Goal: Use online tool/utility: Utilize a website feature to perform a specific function

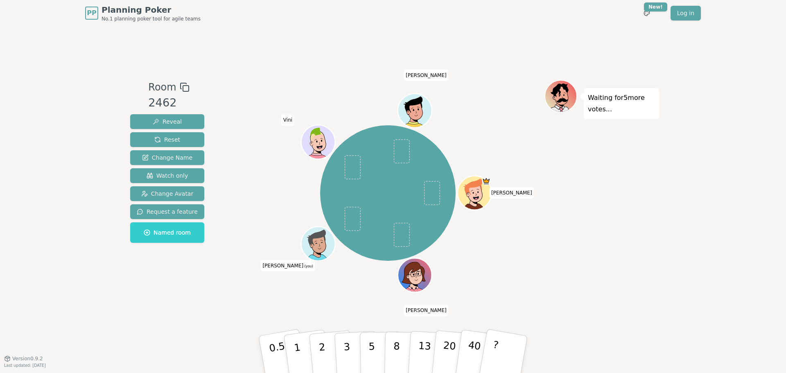
click at [316, 242] on icon at bounding box center [319, 243] width 33 height 4
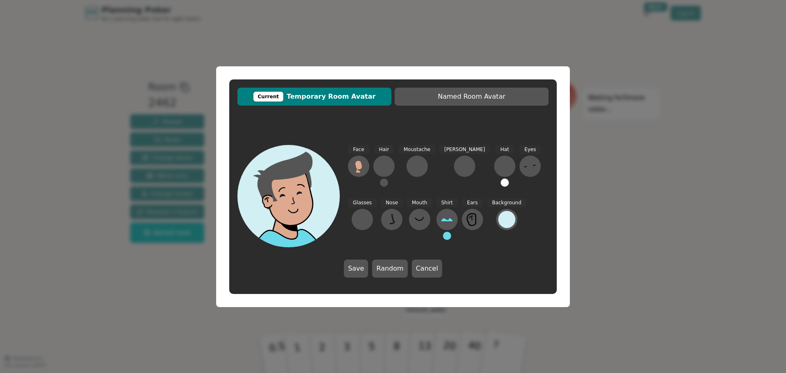
click at [299, 168] on icon at bounding box center [285, 180] width 55 height 57
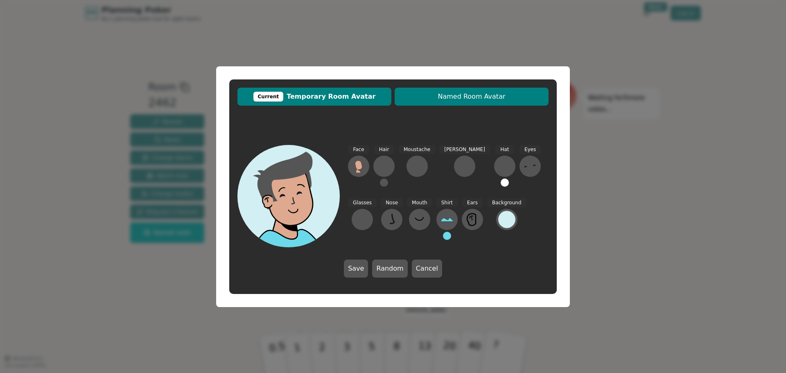
click at [448, 102] on button "Named Room Avatar" at bounding box center [472, 97] width 154 height 18
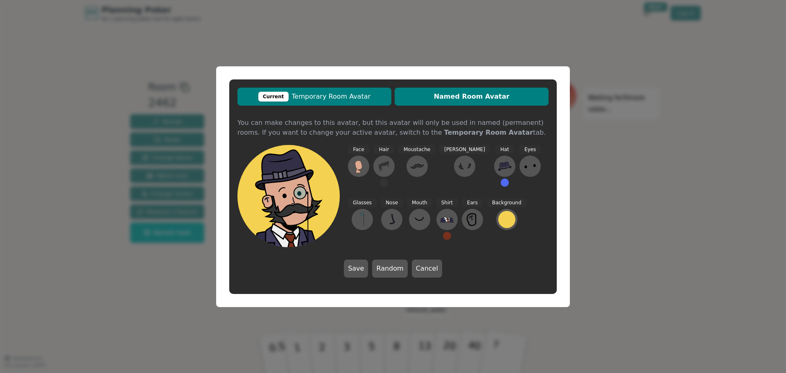
click at [338, 100] on span "Current Temporary Room Avatar" at bounding box center [315, 97] width 146 height 10
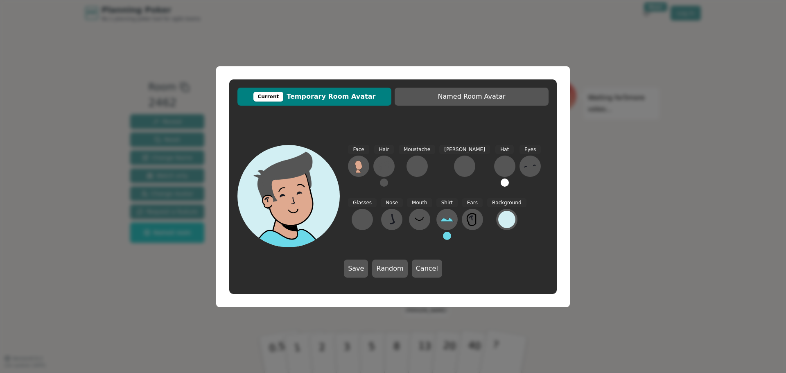
click at [293, 169] on icon at bounding box center [285, 180] width 55 height 57
click at [381, 168] on icon at bounding box center [381, 168] width 3 height 4
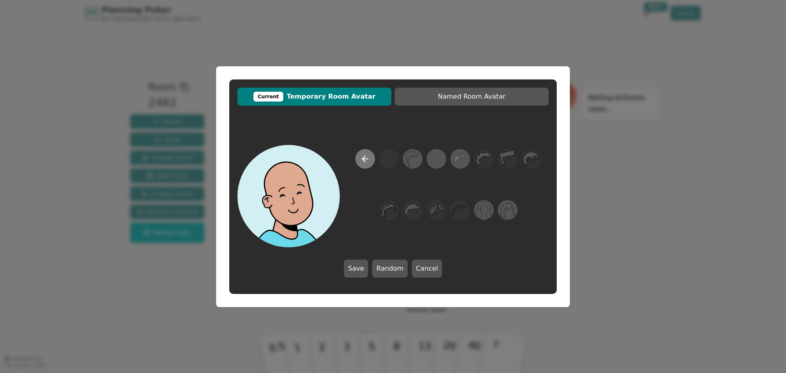
click at [365, 161] on icon at bounding box center [365, 159] width 10 height 10
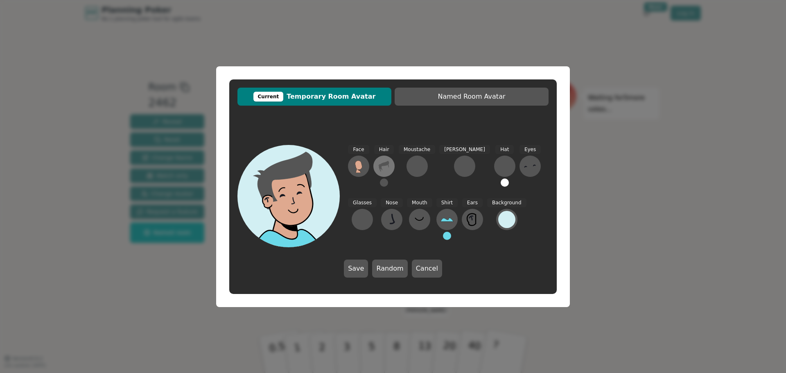
click at [388, 165] on icon at bounding box center [388, 165] width 1 height 3
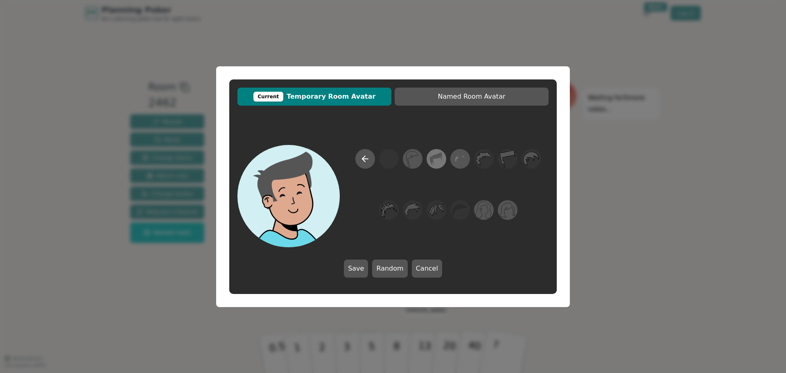
click at [443, 160] on icon at bounding box center [436, 158] width 16 height 18
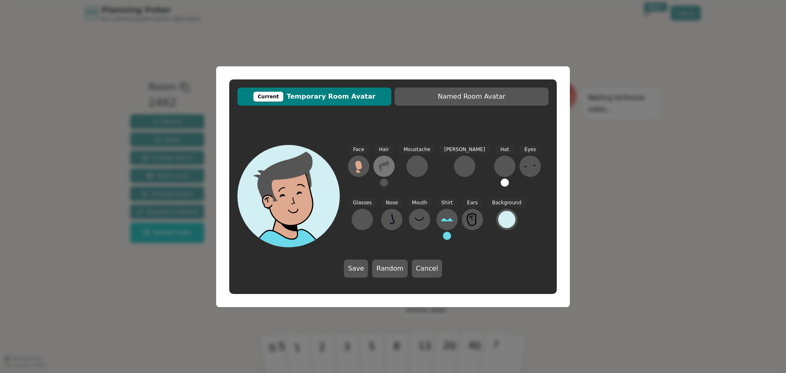
click at [386, 162] on icon at bounding box center [384, 166] width 10 height 11
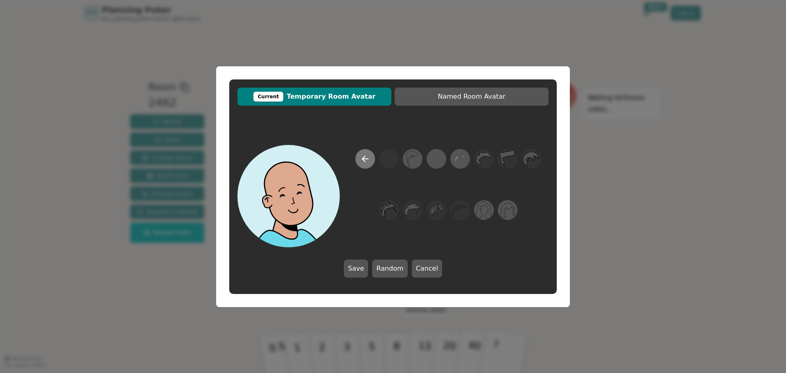
click at [370, 160] on button at bounding box center [366, 159] width 20 height 20
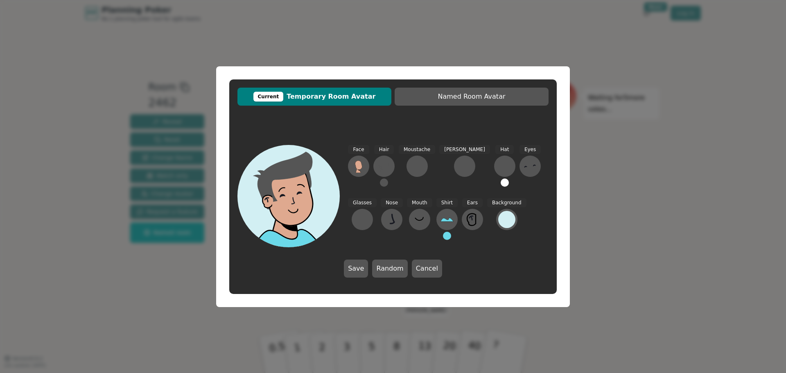
click at [385, 183] on button at bounding box center [384, 183] width 8 height 8
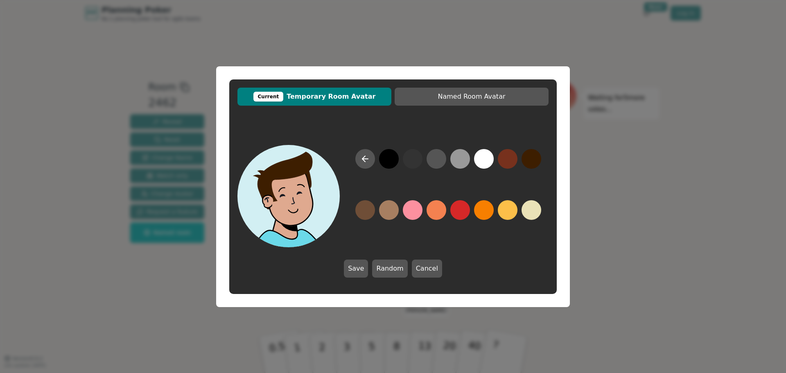
click at [529, 159] on button at bounding box center [532, 159] width 20 height 20
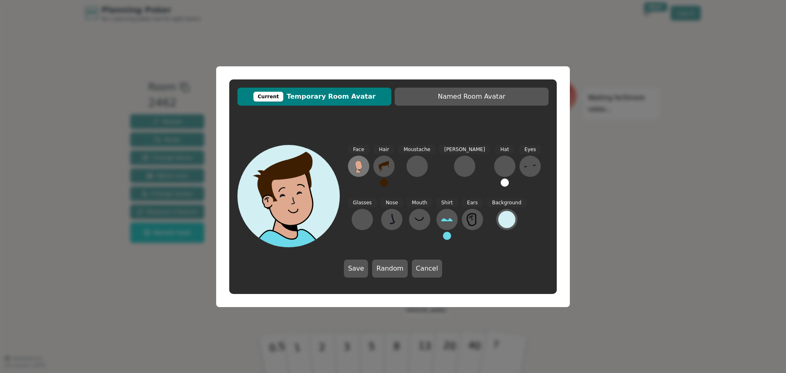
click at [358, 167] on icon at bounding box center [358, 165] width 7 height 9
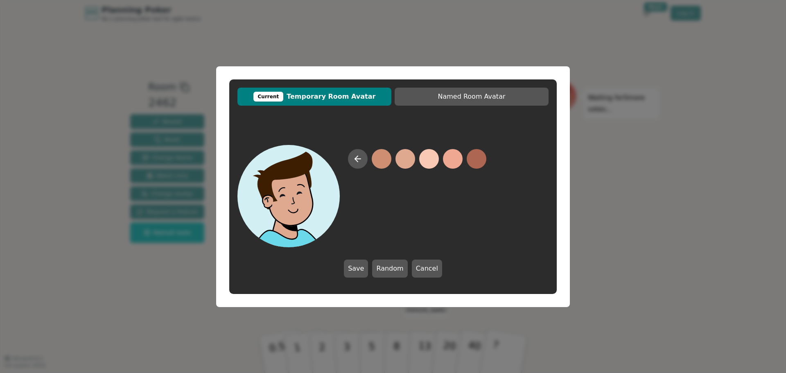
click at [405, 161] on button at bounding box center [406, 159] width 20 height 20
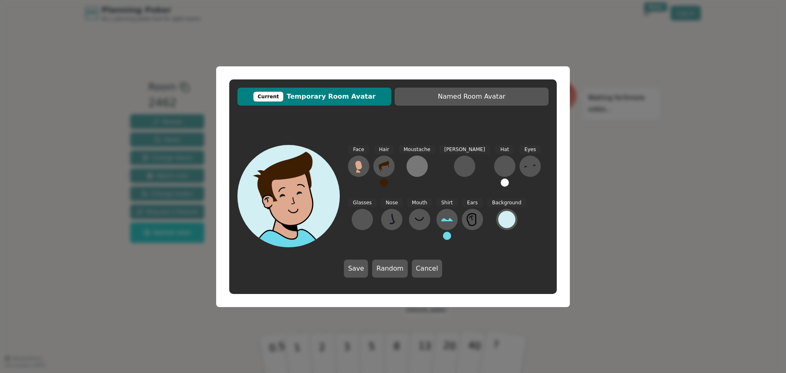
click at [418, 169] on div at bounding box center [417, 166] width 13 height 13
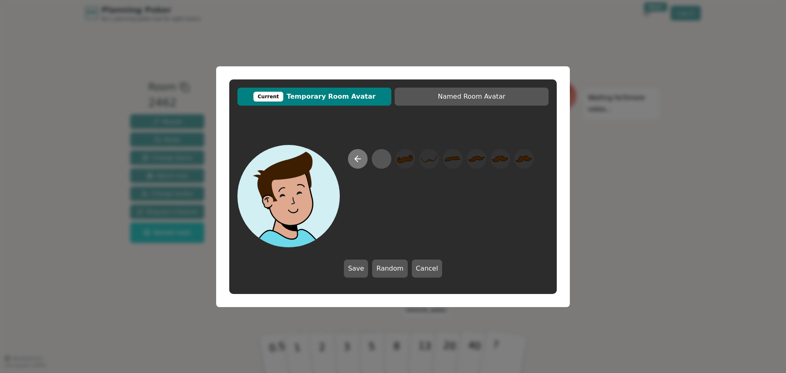
click at [358, 161] on icon at bounding box center [358, 159] width 10 height 10
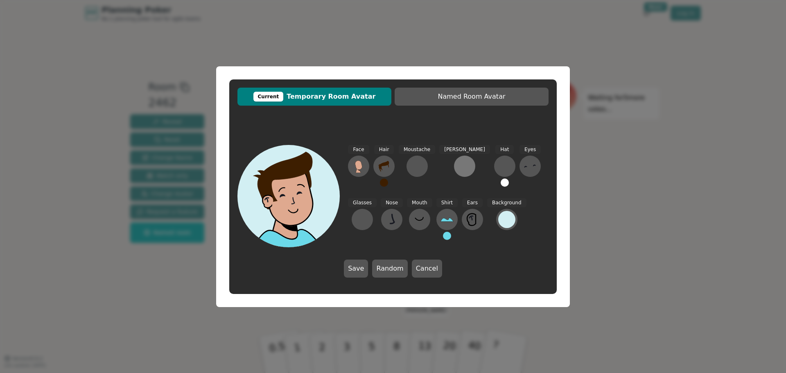
click at [458, 166] on div at bounding box center [464, 166] width 13 height 13
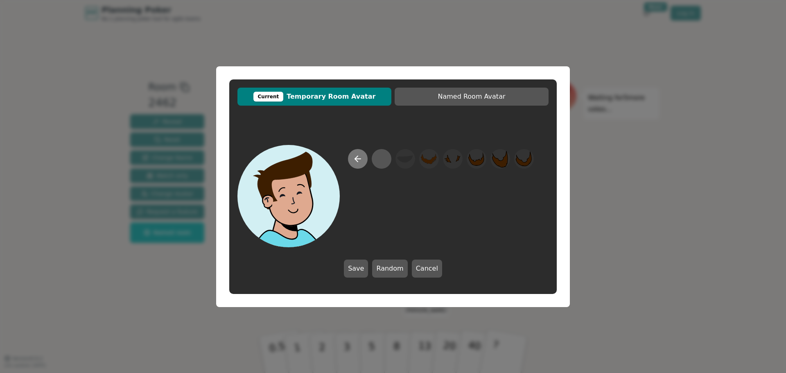
click at [358, 165] on button at bounding box center [358, 159] width 20 height 20
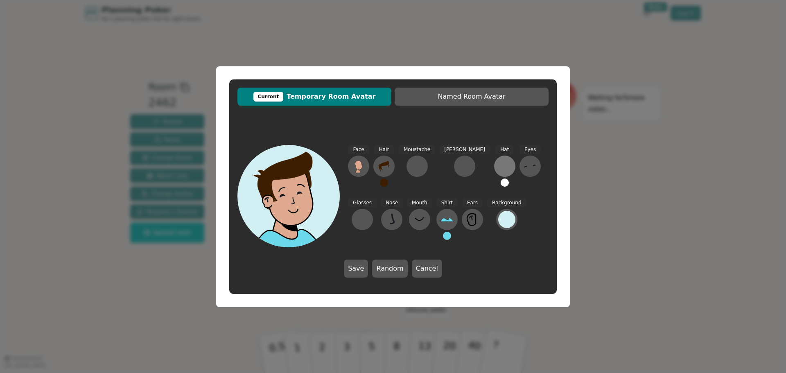
click at [498, 166] on div at bounding box center [504, 166] width 13 height 13
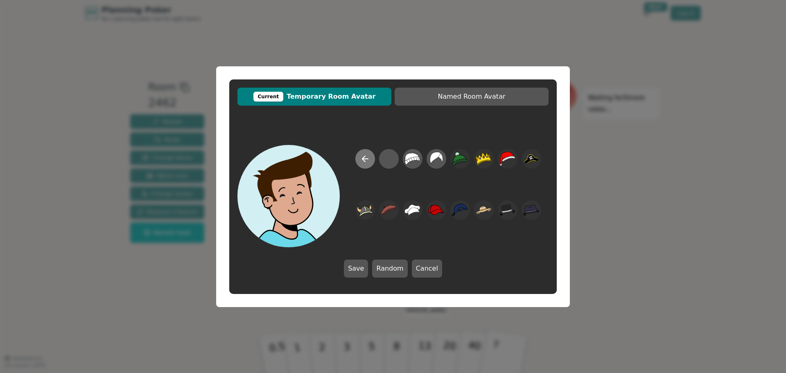
click at [362, 157] on icon at bounding box center [365, 159] width 10 height 10
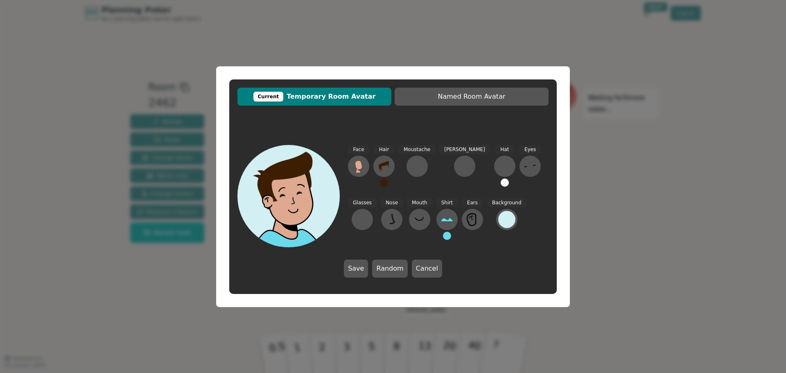
click at [501, 182] on button at bounding box center [505, 183] width 8 height 8
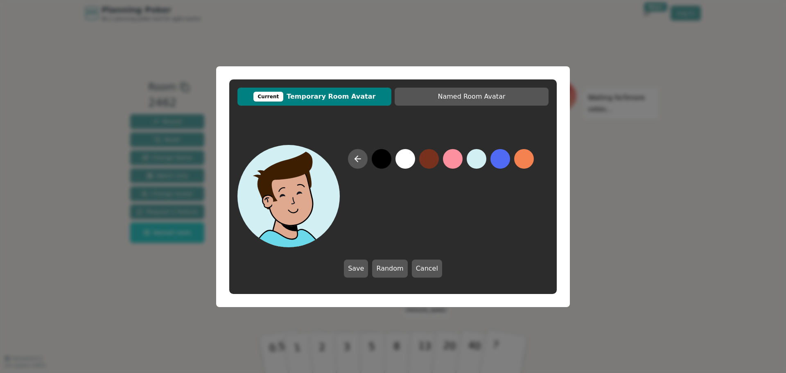
click at [501, 163] on button at bounding box center [501, 159] width 20 height 20
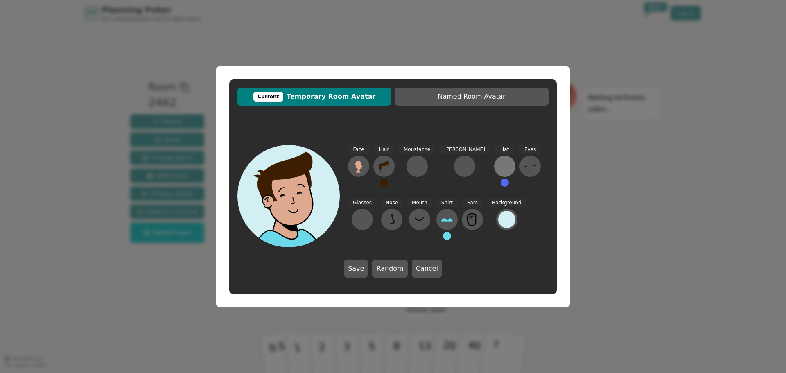
click at [498, 165] on div at bounding box center [504, 166] width 13 height 13
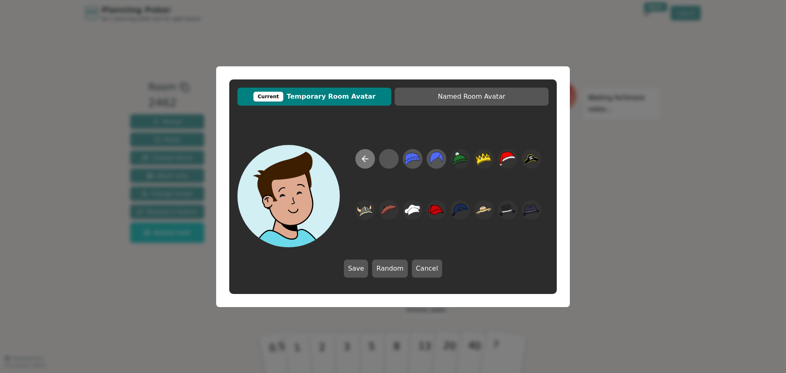
click at [360, 155] on button at bounding box center [366, 159] width 20 height 20
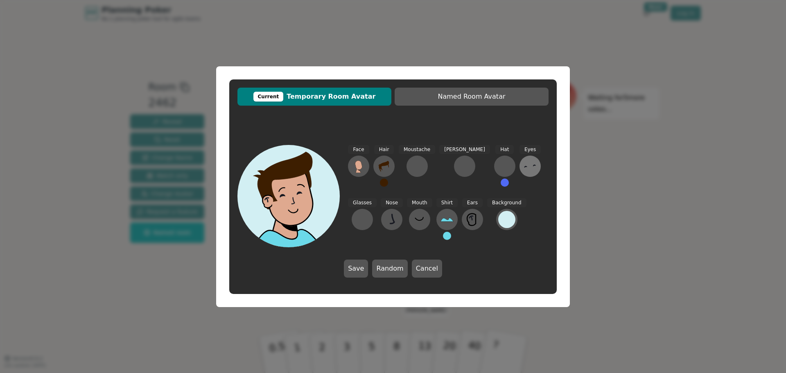
click at [524, 169] on icon at bounding box center [530, 166] width 13 height 13
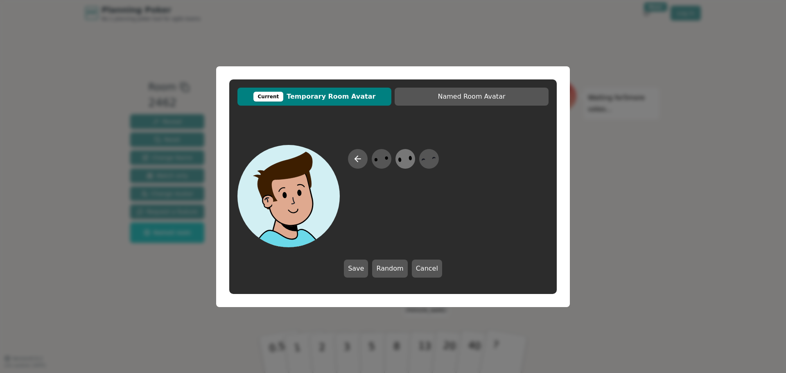
click at [408, 162] on icon at bounding box center [405, 158] width 16 height 18
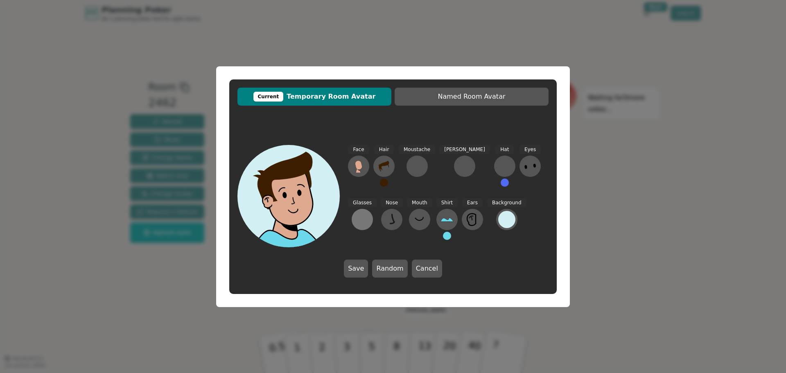
click at [369, 213] on div at bounding box center [362, 219] width 13 height 13
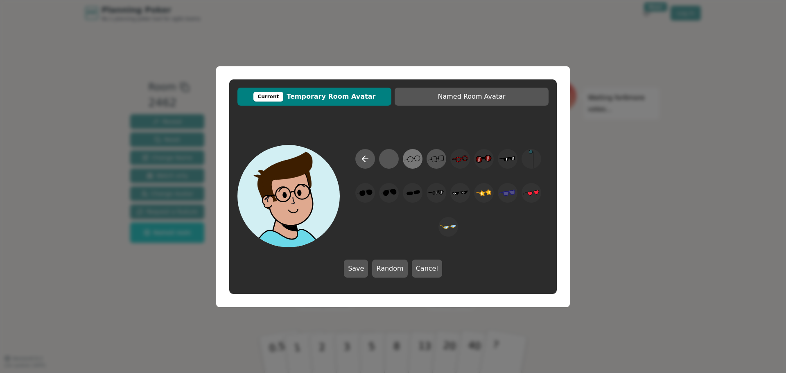
click at [419, 158] on icon at bounding box center [413, 158] width 16 height 18
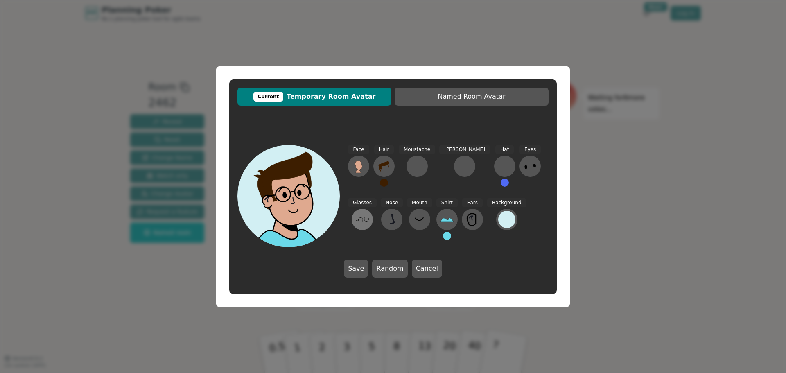
click at [369, 213] on icon at bounding box center [362, 219] width 13 height 13
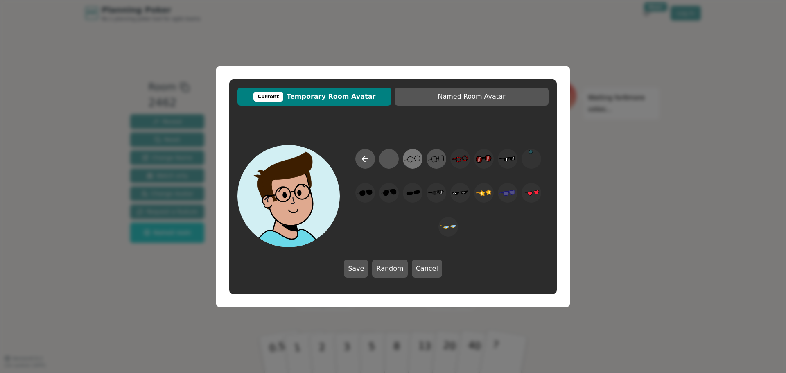
click at [417, 156] on icon at bounding box center [413, 158] width 16 height 18
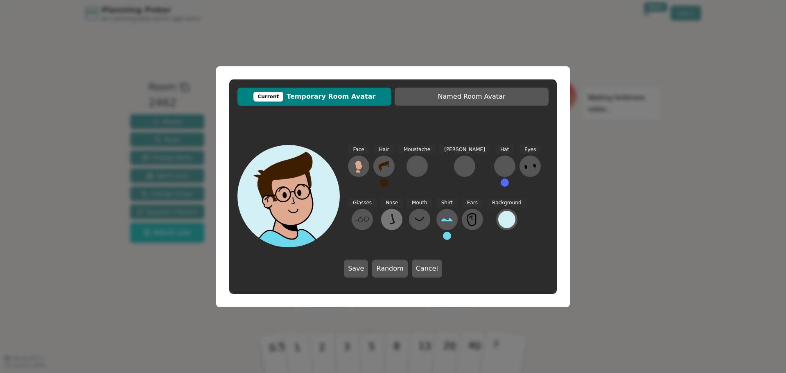
click at [390, 219] on icon at bounding box center [392, 219] width 5 height 10
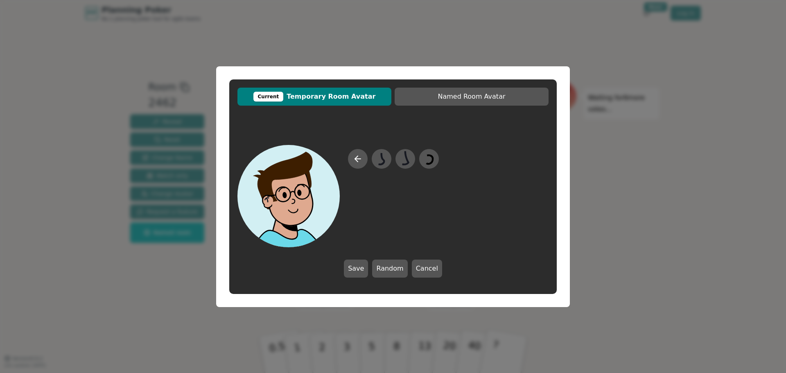
click at [442, 163] on div at bounding box center [393, 196] width 311 height 102
click at [429, 158] on icon at bounding box center [429, 158] width 16 height 18
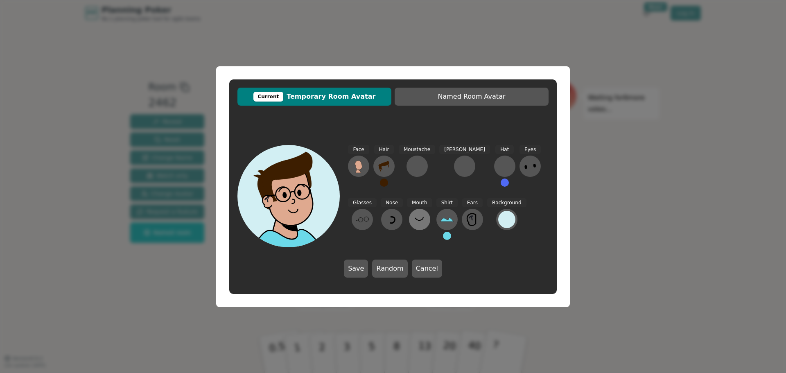
click at [413, 219] on icon at bounding box center [419, 219] width 13 height 13
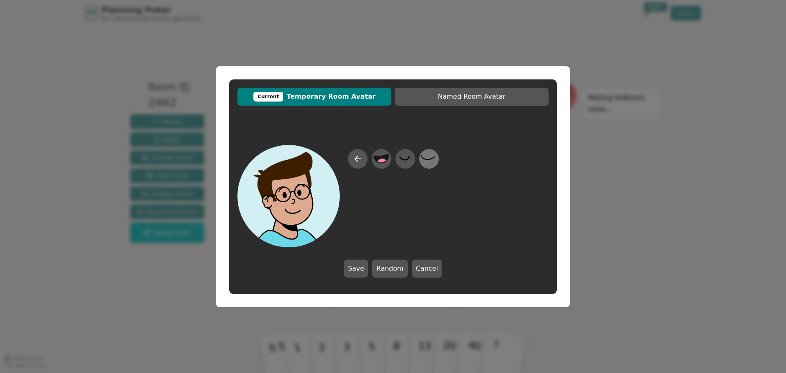
click at [436, 161] on icon at bounding box center [429, 158] width 16 height 18
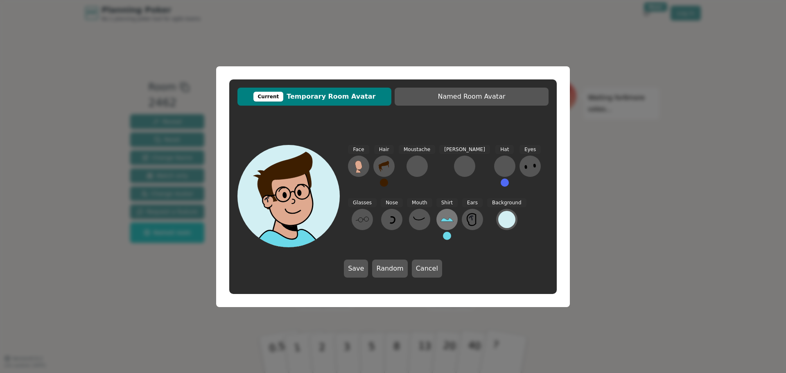
click at [437, 218] on button at bounding box center [447, 219] width 21 height 21
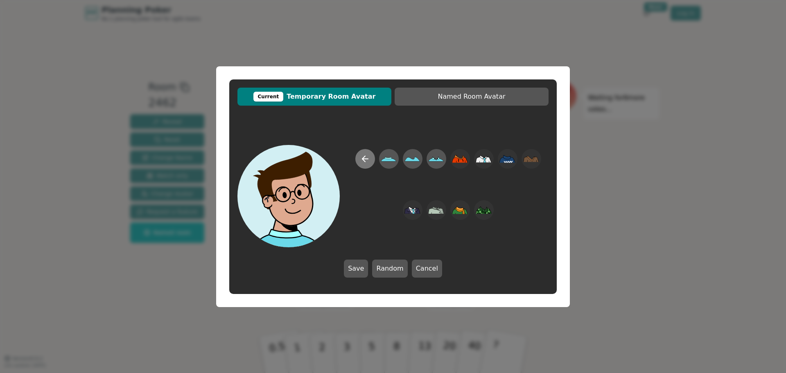
click at [369, 158] on icon at bounding box center [365, 159] width 10 height 10
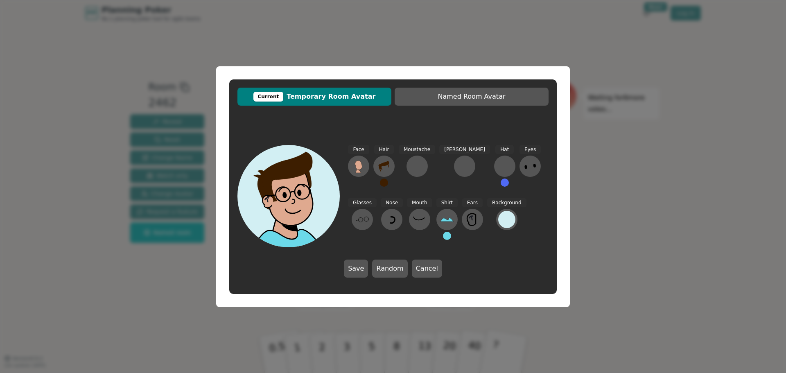
click at [437, 234] on div "Shirt" at bounding box center [447, 222] width 21 height 49
click at [443, 236] on button at bounding box center [447, 236] width 8 height 8
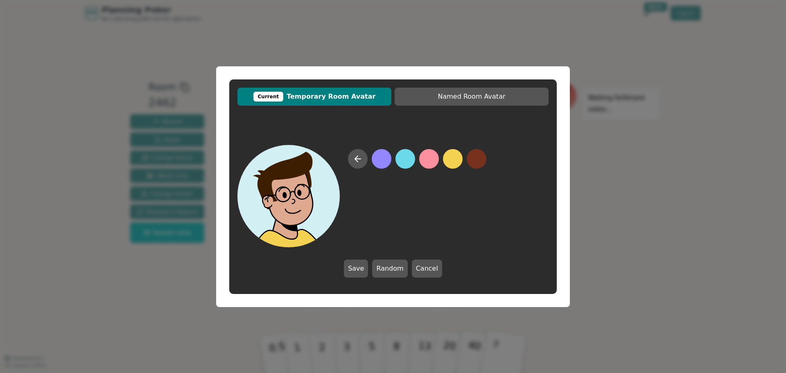
click at [453, 161] on button at bounding box center [453, 159] width 20 height 20
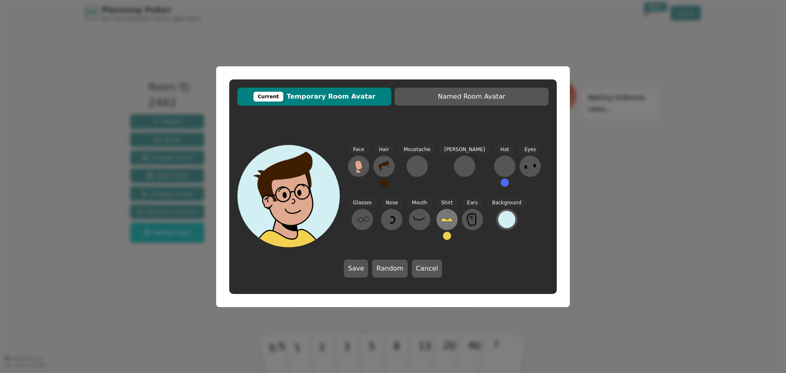
click at [441, 218] on icon at bounding box center [447, 219] width 13 height 13
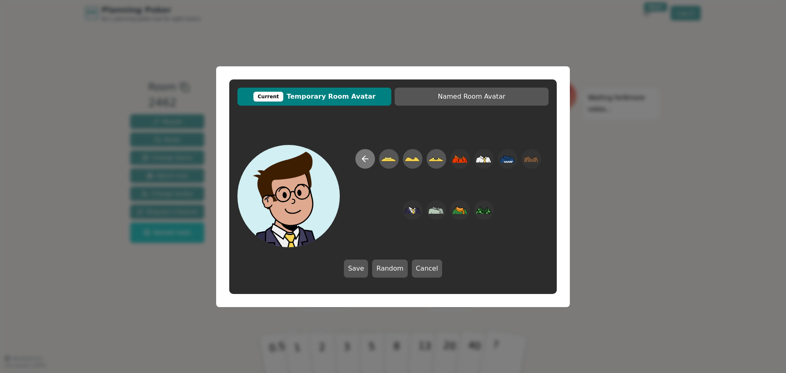
click at [364, 161] on icon at bounding box center [363, 159] width 3 height 6
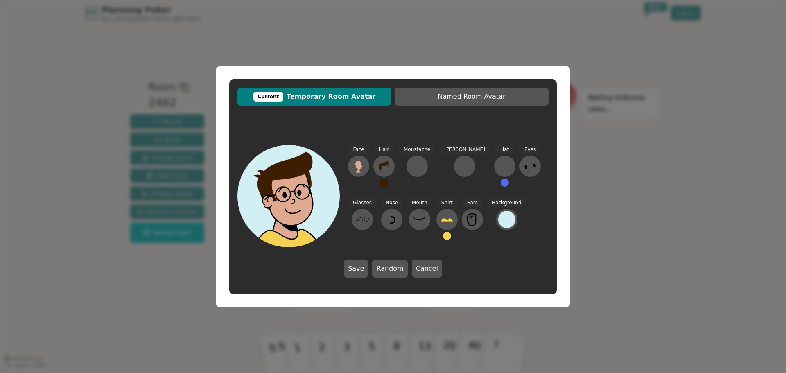
click at [443, 236] on button at bounding box center [447, 236] width 8 height 8
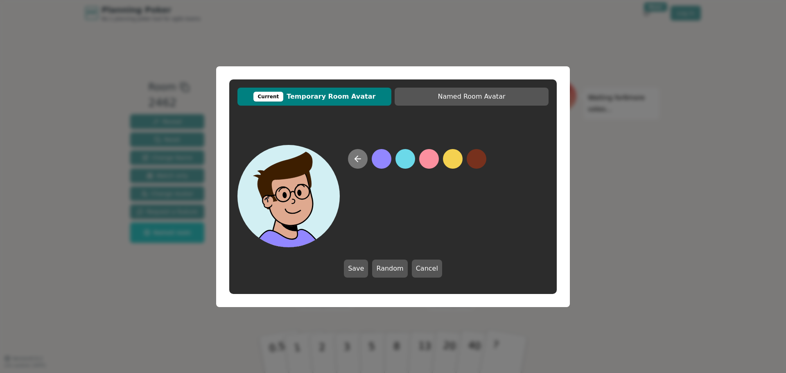
click at [362, 158] on icon at bounding box center [358, 159] width 10 height 10
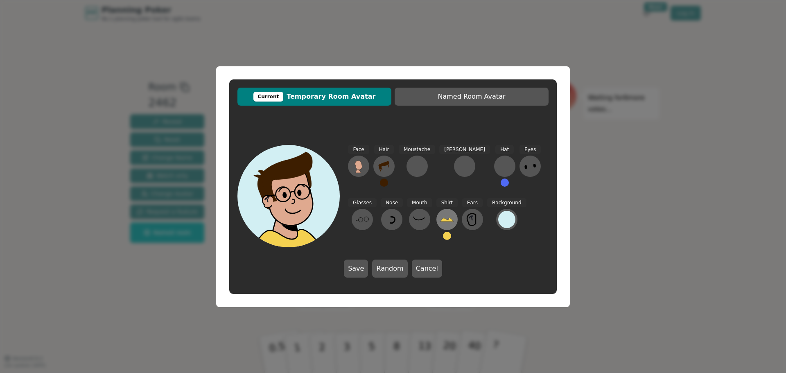
click at [441, 217] on icon at bounding box center [447, 219] width 13 height 13
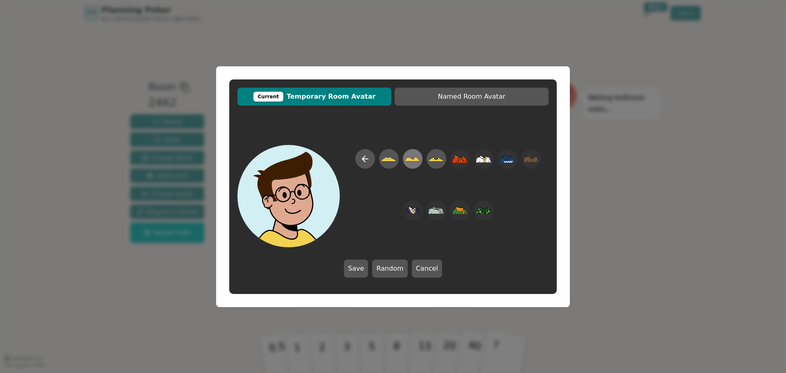
click at [413, 161] on icon at bounding box center [413, 159] width 16 height 5
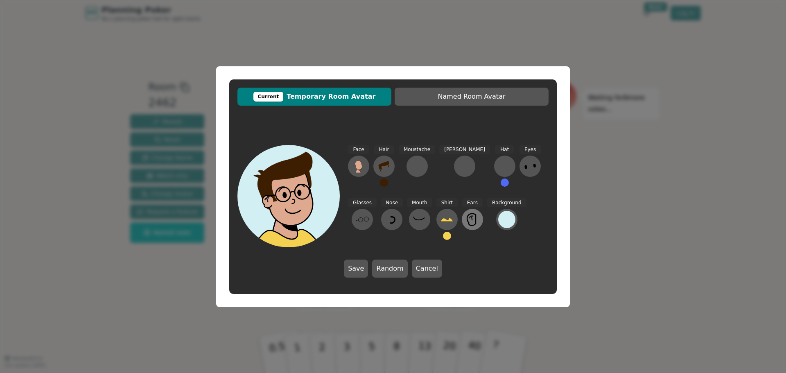
click at [466, 219] on icon at bounding box center [472, 219] width 13 height 13
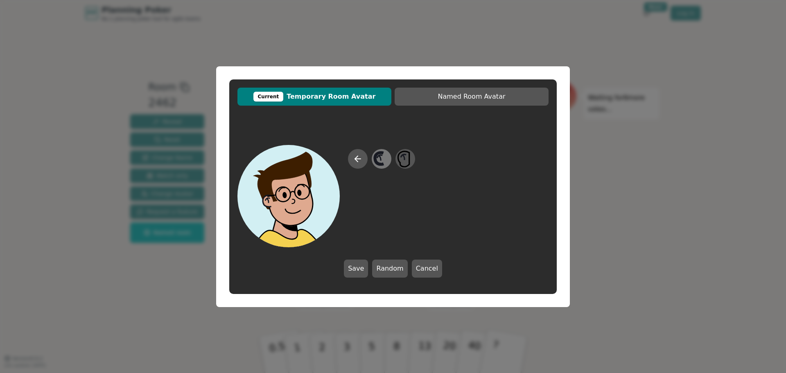
click at [380, 153] on icon at bounding box center [379, 158] width 9 height 12
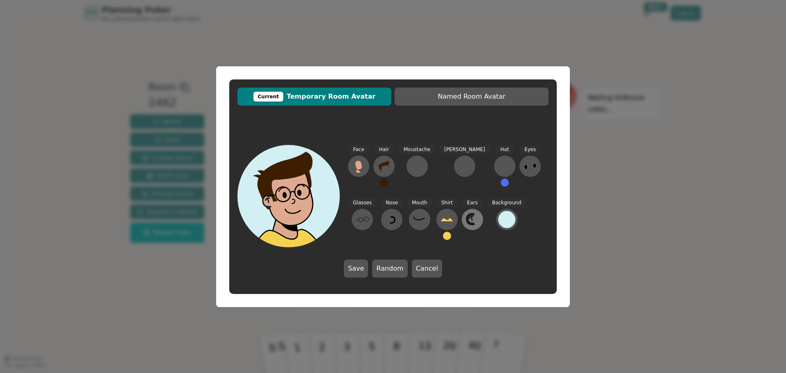
click at [467, 220] on icon at bounding box center [470, 220] width 7 height 10
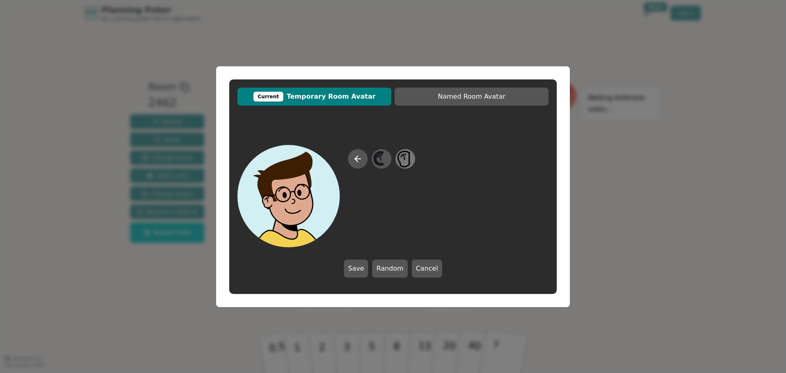
click at [407, 157] on icon at bounding box center [405, 158] width 16 height 18
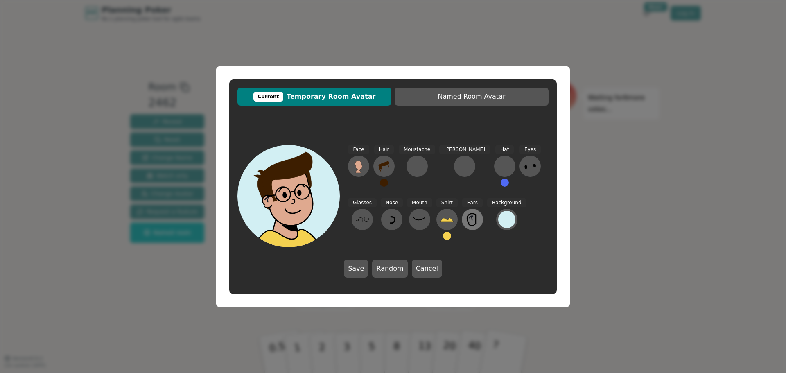
click at [469, 216] on icon at bounding box center [471, 217] width 4 height 2
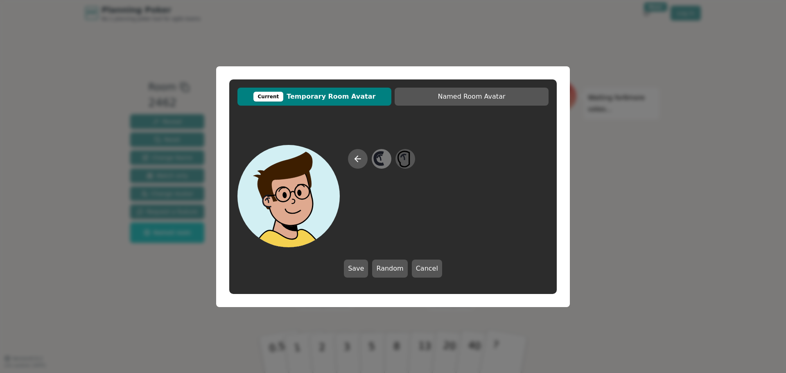
click at [381, 163] on icon at bounding box center [379, 158] width 9 height 12
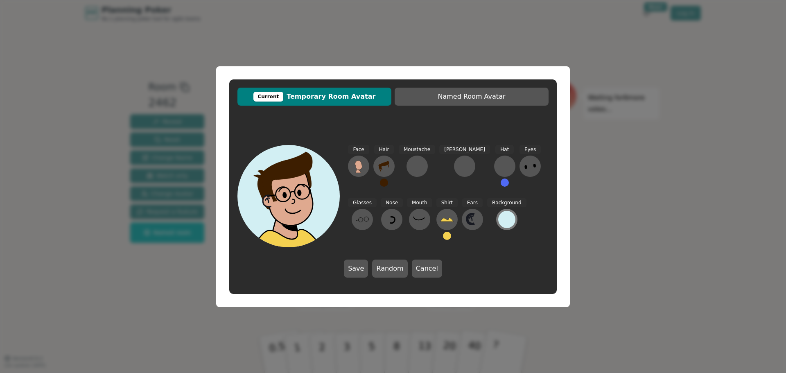
click at [498, 222] on div at bounding box center [506, 219] width 17 height 17
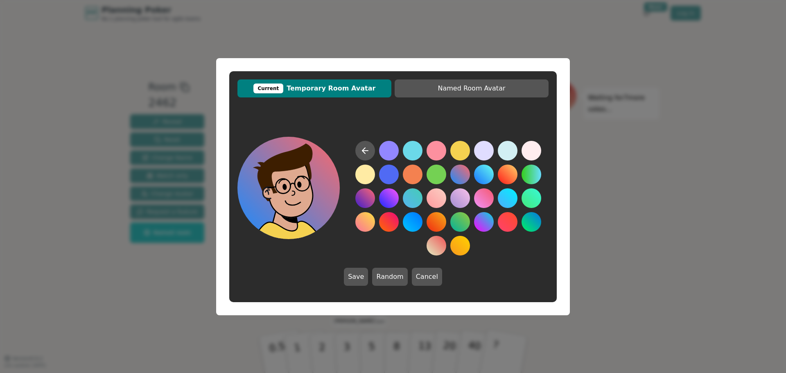
click at [459, 179] on button at bounding box center [461, 175] width 20 height 20
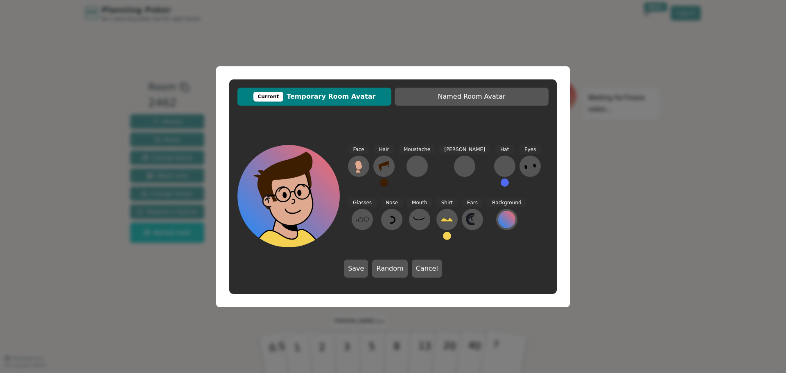
click at [504, 249] on div "Face Hair Moustache [PERSON_NAME] Hat Eyes Glasses Nose Mouth Shirt Ears Backgr…" at bounding box center [393, 211] width 328 height 149
click at [353, 267] on button "Save" at bounding box center [356, 269] width 24 height 18
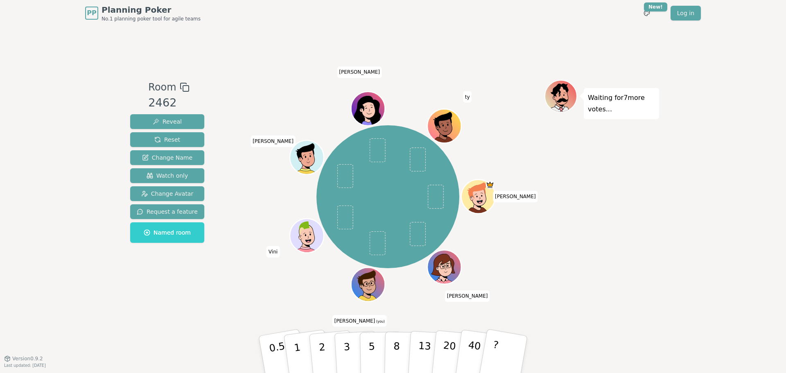
click at [372, 284] on icon at bounding box center [367, 284] width 33 height 6
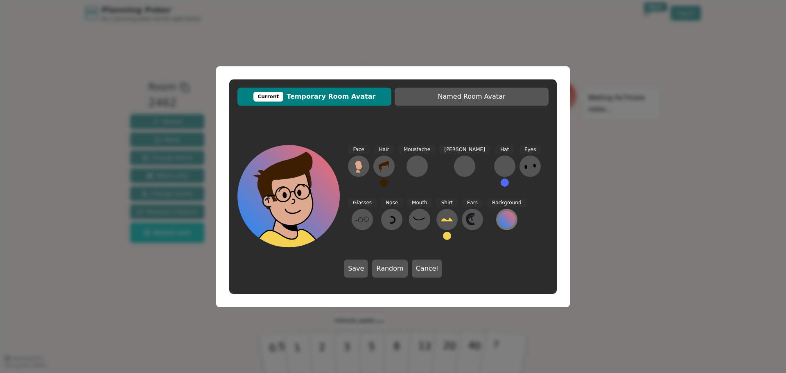
click at [498, 220] on div at bounding box center [506, 219] width 17 height 17
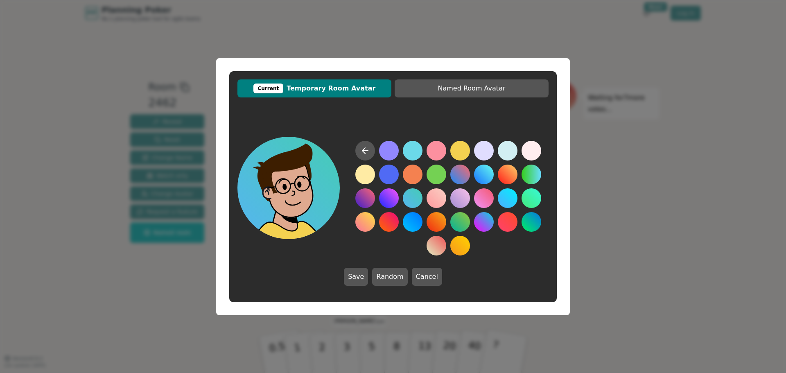
click at [417, 201] on button at bounding box center [413, 198] width 20 height 20
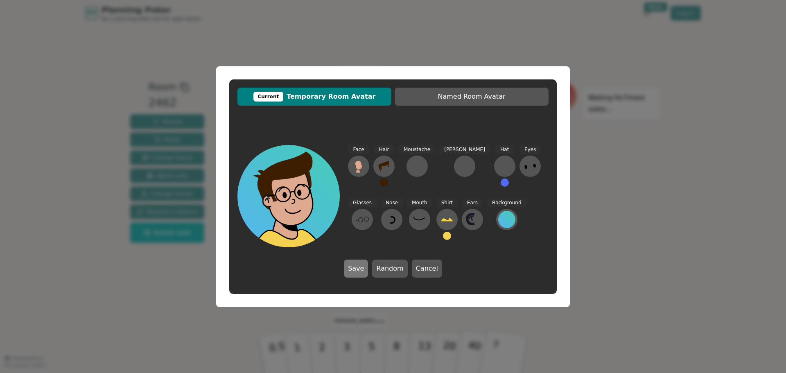
click at [360, 269] on button "Save" at bounding box center [356, 269] width 24 height 18
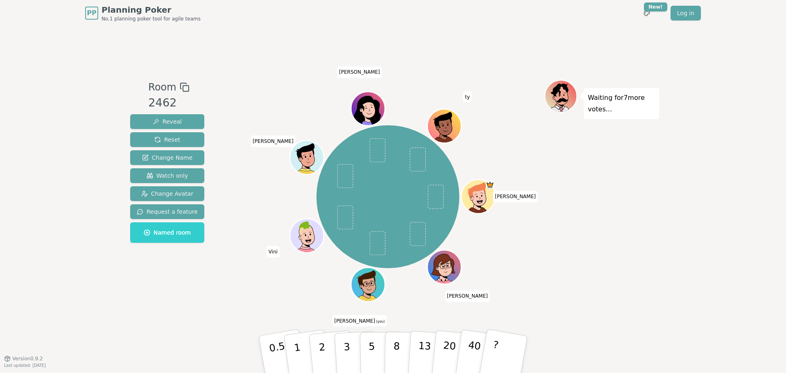
click at [545, 265] on div "Waiting for 7 more votes..." at bounding box center [602, 192] width 115 height 225
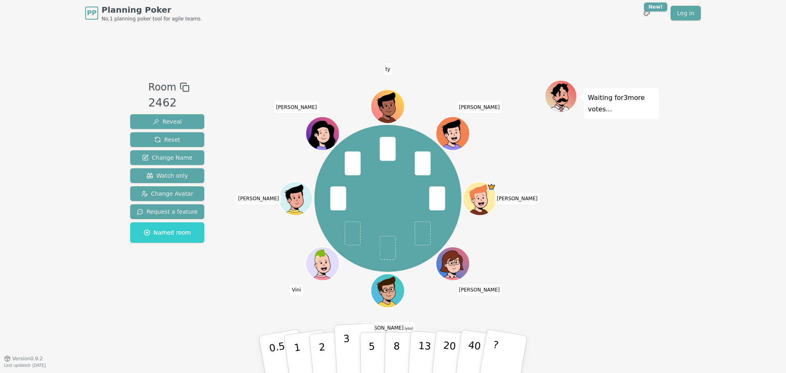
click at [347, 347] on p "3" at bounding box center [347, 355] width 9 height 45
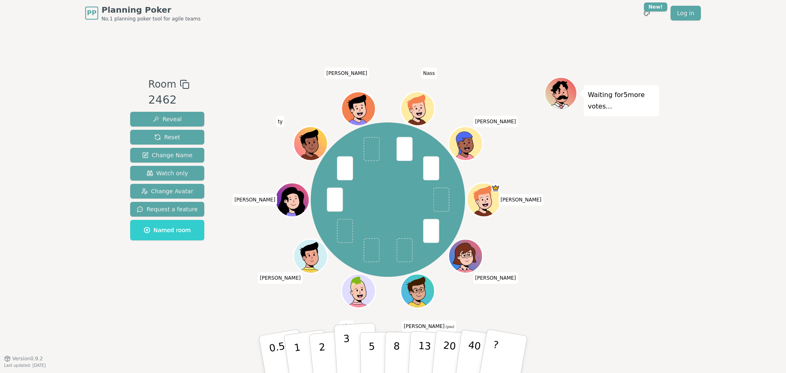
click at [354, 350] on button "3" at bounding box center [356, 355] width 45 height 64
click at [373, 345] on p "5" at bounding box center [372, 355] width 7 height 44
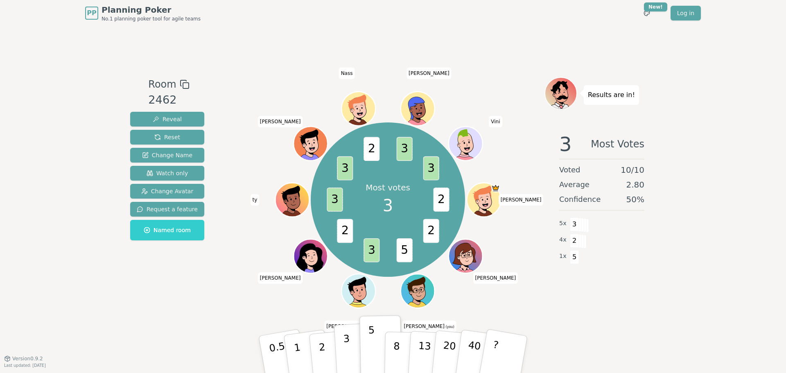
click at [347, 343] on p "3" at bounding box center [347, 355] width 9 height 45
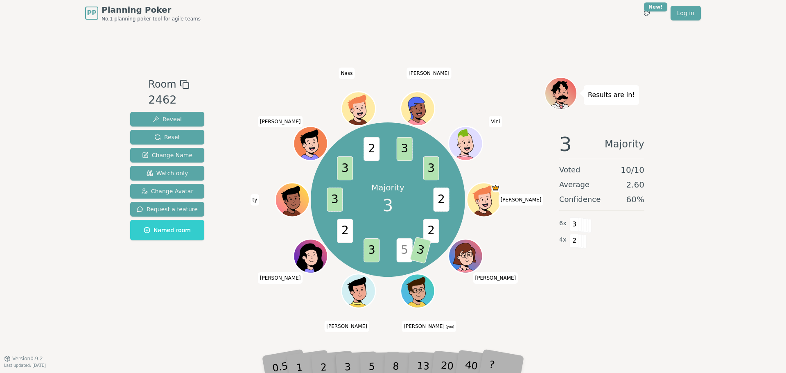
click at [416, 253] on span "3" at bounding box center [421, 250] width 22 height 27
click at [352, 362] on div "3" at bounding box center [356, 355] width 26 height 30
